Goal: Check status: Check status

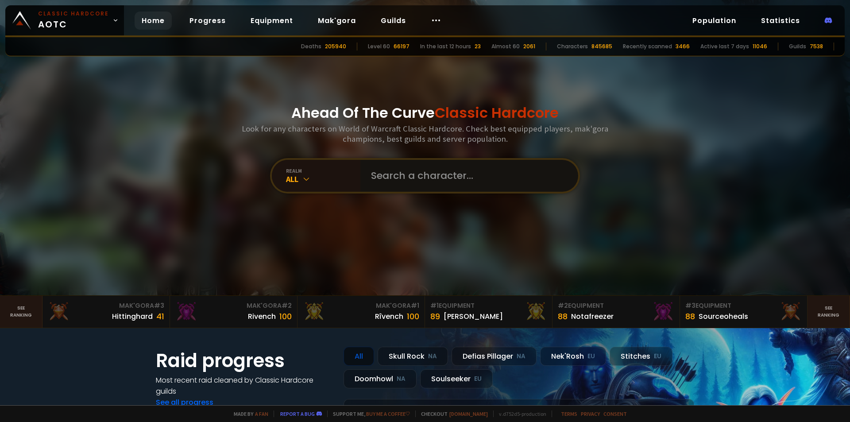
click at [427, 181] on input "text" at bounding box center [467, 176] width 202 height 32
type input "Y"
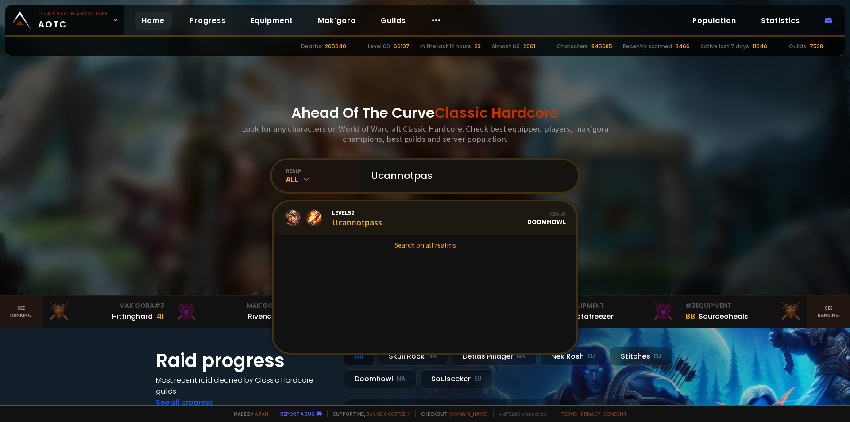
type input "Ucannotpas"
click at [383, 220] on link "Level 52 Ucannotpass Realm Doomhowl" at bounding box center [425, 218] width 303 height 34
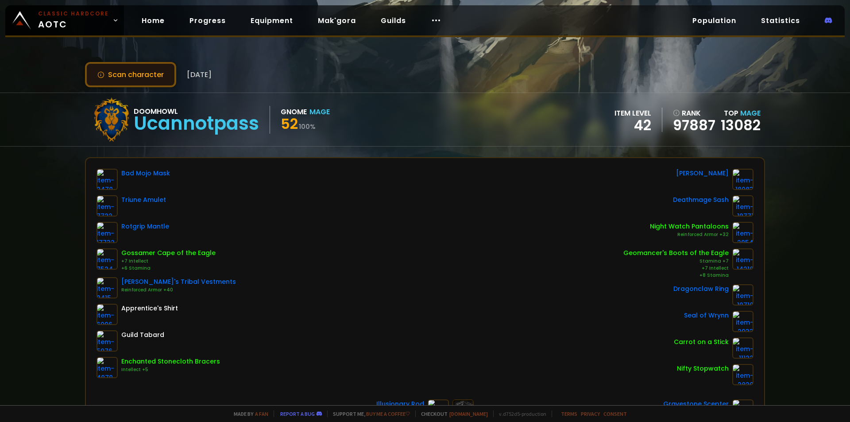
click at [131, 67] on button "Scan character" at bounding box center [130, 74] width 91 height 25
click at [127, 76] on button "Scan character" at bounding box center [130, 74] width 91 height 25
